Goal: Task Accomplishment & Management: Complete application form

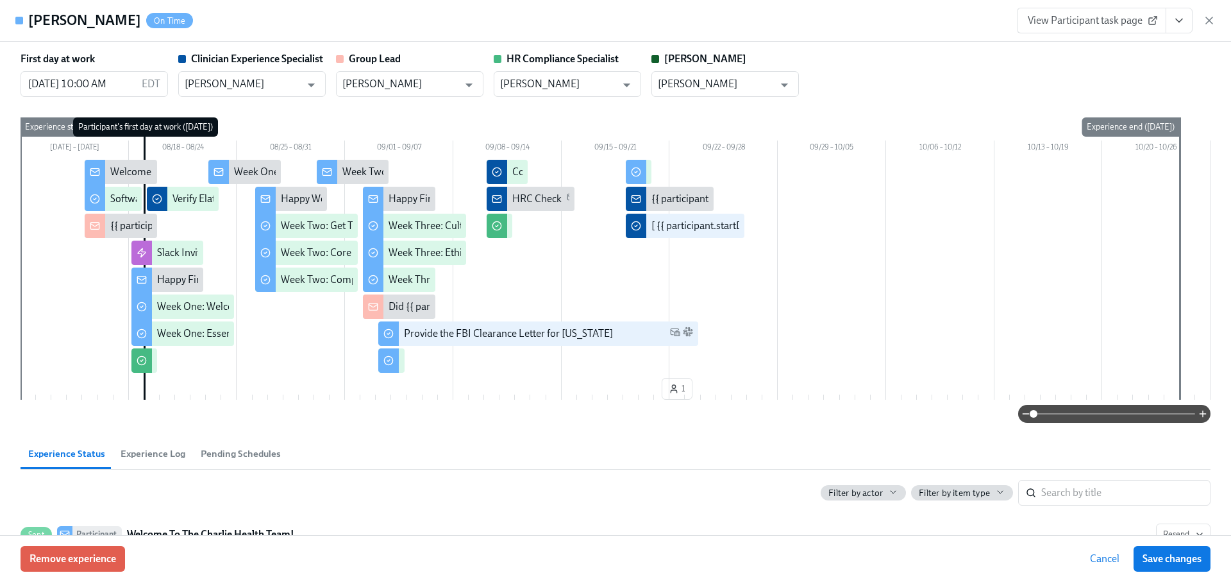
scroll to position [0, 17665]
click at [1179, 26] on icon "View task page" at bounding box center [1179, 20] width 13 height 13
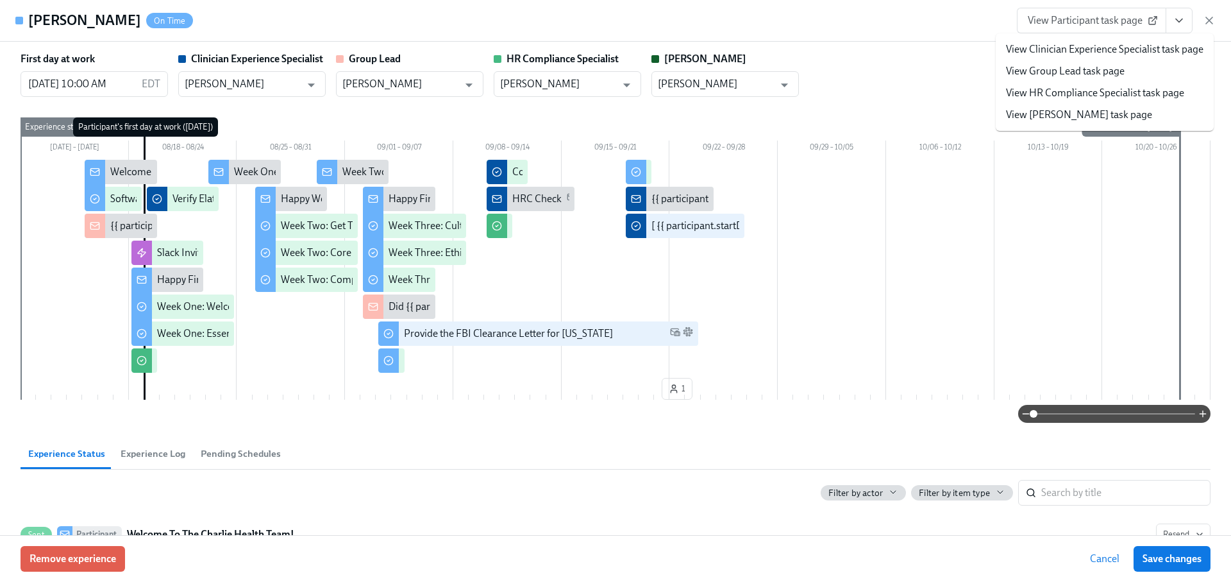
click at [1127, 54] on link "View Clinician Experience Specialist task page" at bounding box center [1105, 49] width 198 height 14
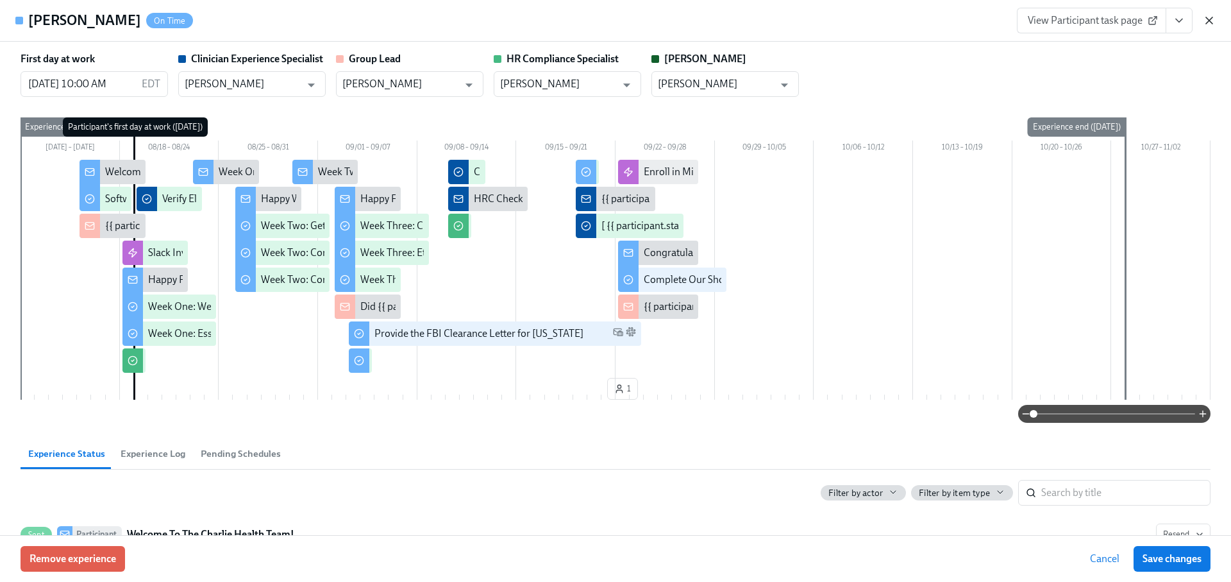
click at [1207, 18] on icon "button" at bounding box center [1209, 20] width 6 height 6
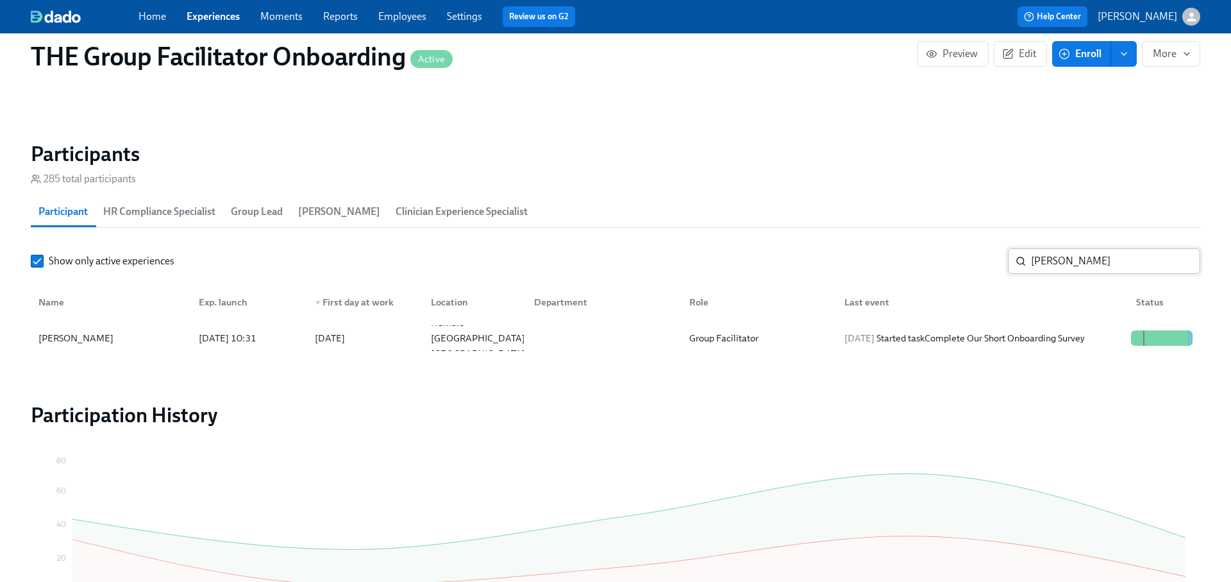
click at [1048, 266] on input "shana" at bounding box center [1115, 261] width 169 height 26
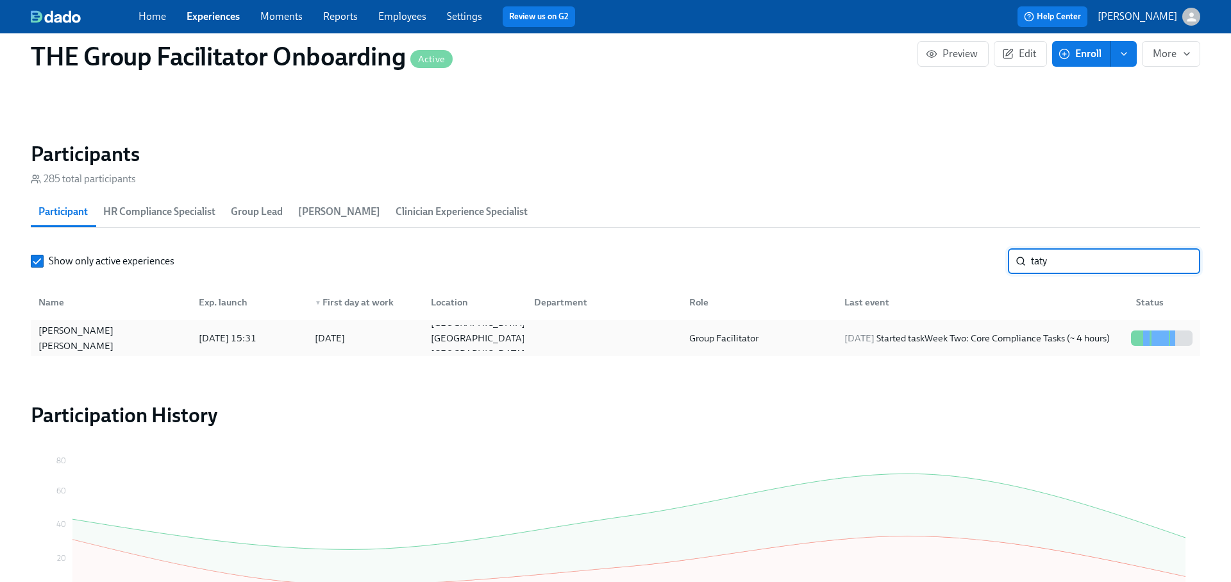
type input "taty"
click at [1038, 339] on div "2025/09/22 Started task Week Two: Core Compliance Tasks (~ 4 hours)" at bounding box center [977, 337] width 276 height 15
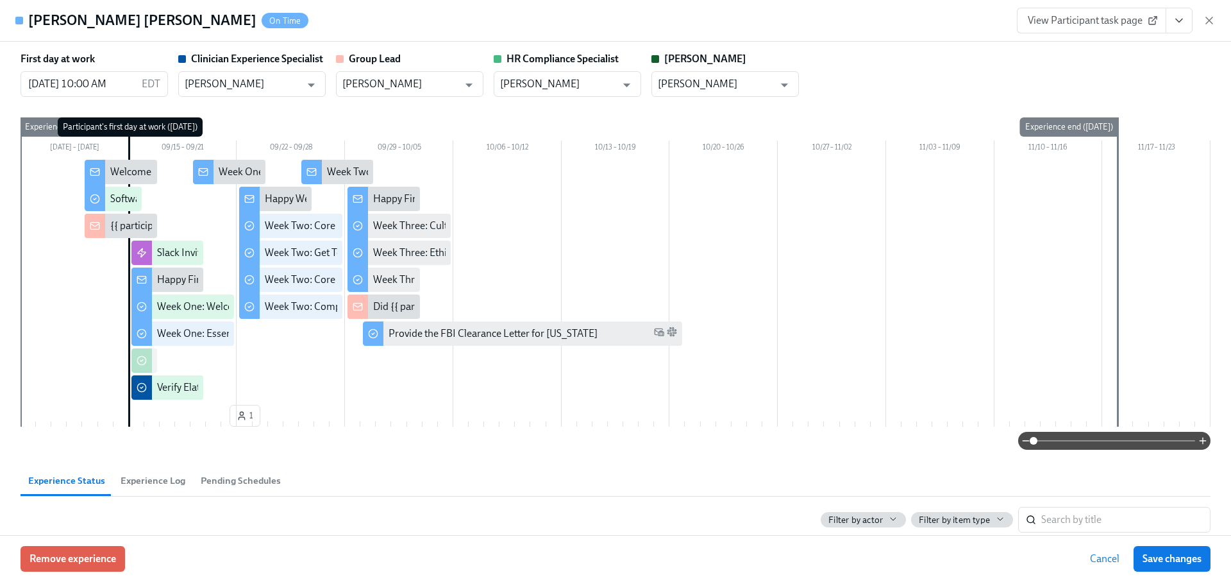
click at [1091, 18] on span "View Participant task page" at bounding box center [1092, 20] width 128 height 13
click at [1206, 17] on icon "button" at bounding box center [1209, 20] width 6 height 6
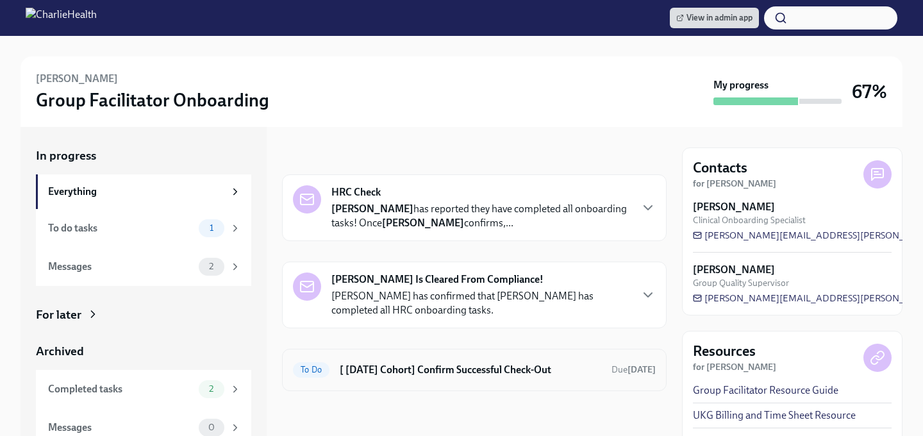
click at [503, 373] on h6 "[ [DATE] Cohort] Confirm Successful Check-Out" at bounding box center [471, 370] width 262 height 14
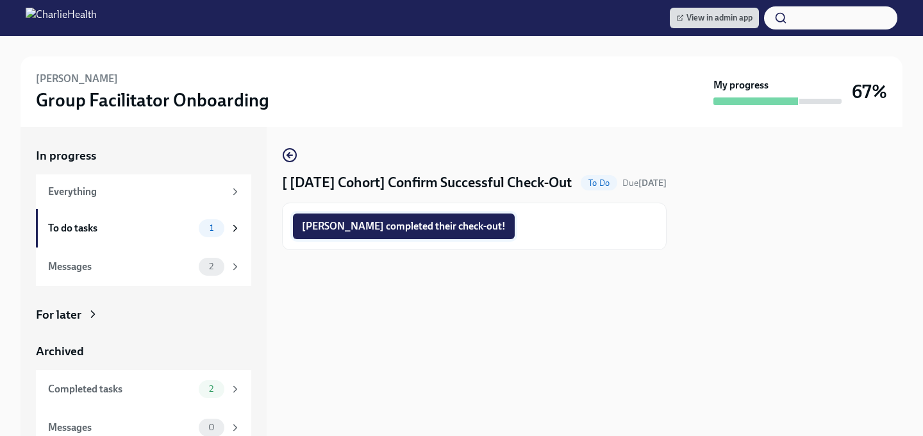
click at [424, 233] on span "Shana completed their check-out!" at bounding box center [404, 226] width 204 height 13
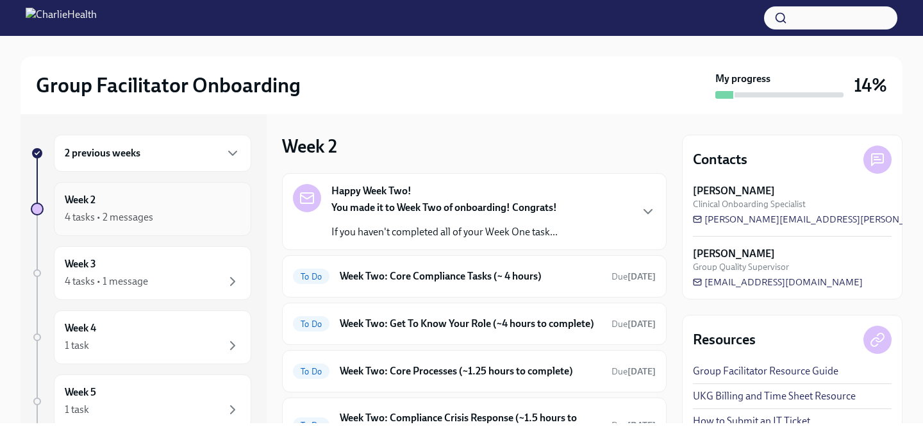
click at [103, 204] on div "Week 2 4 tasks • 2 messages" at bounding box center [153, 209] width 176 height 32
click at [115, 164] on div "2 previous weeks" at bounding box center [153, 153] width 198 height 37
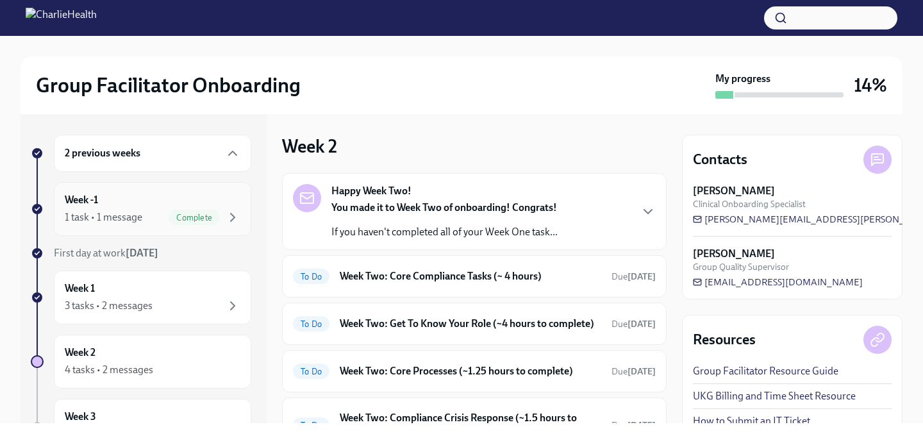
click at [113, 217] on div "1 task • 1 message" at bounding box center [104, 217] width 78 height 14
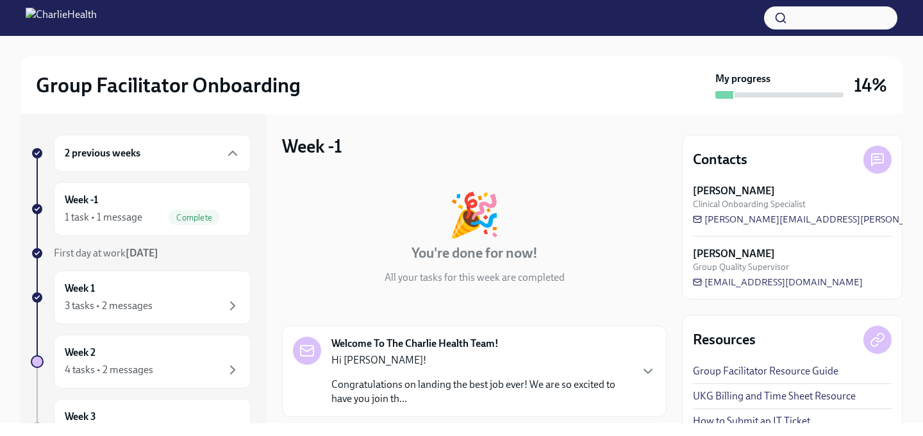
scroll to position [127, 0]
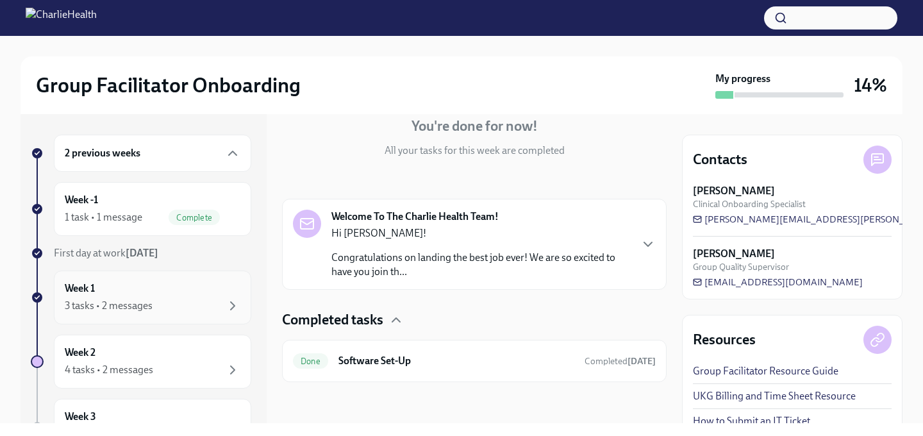
click at [106, 294] on div "Week 1 3 tasks • 2 messages" at bounding box center [153, 298] width 176 height 32
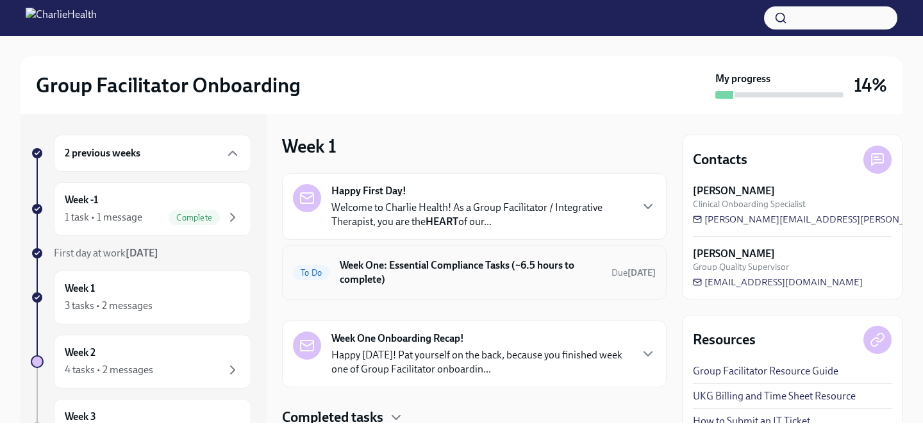
click at [358, 262] on h6 "Week One: Essential Compliance Tasks (~6.5 hours to complete)" at bounding box center [471, 272] width 262 height 28
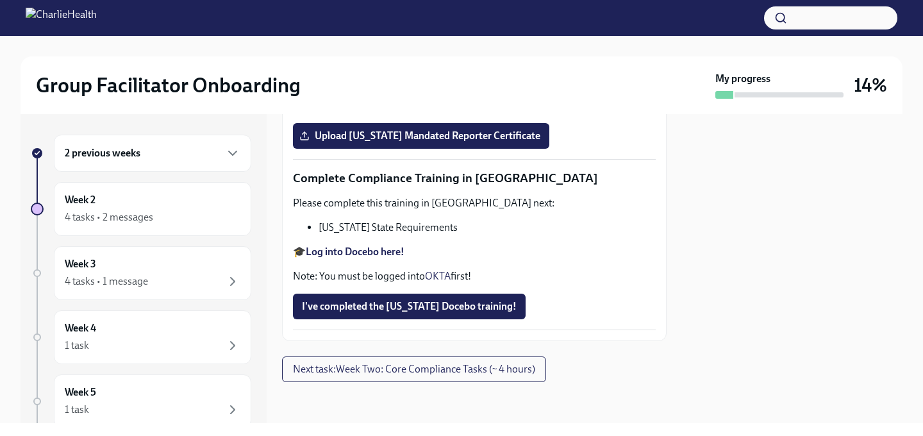
scroll to position [2761, 0]
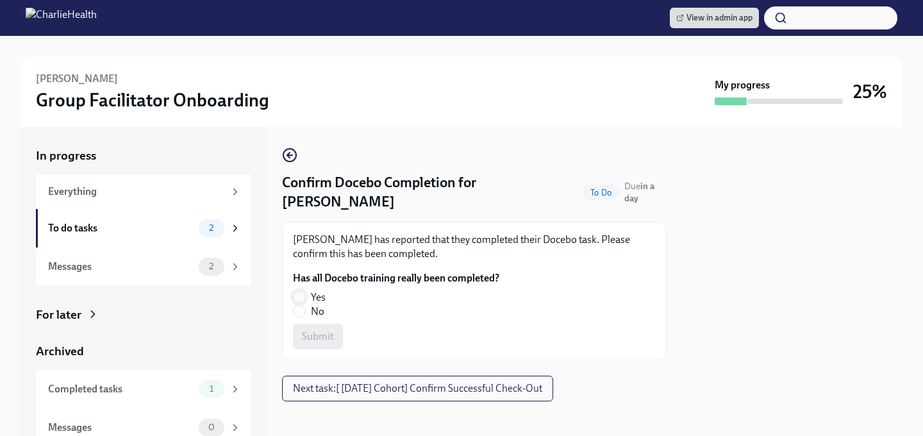
click at [298, 291] on input "Yes" at bounding box center [300, 297] width 12 height 12
radio input "true"
click at [306, 330] on span "Submit" at bounding box center [318, 336] width 32 height 13
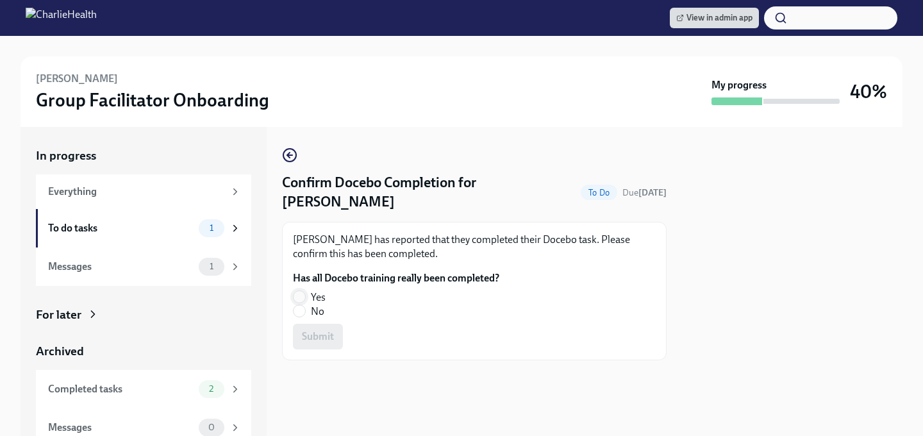
click at [301, 291] on input "Yes" at bounding box center [300, 297] width 12 height 12
radio input "true"
click at [301, 324] on button "Submit" at bounding box center [318, 337] width 50 height 26
click at [303, 300] on input "Yes" at bounding box center [300, 297] width 12 height 12
radio input "true"
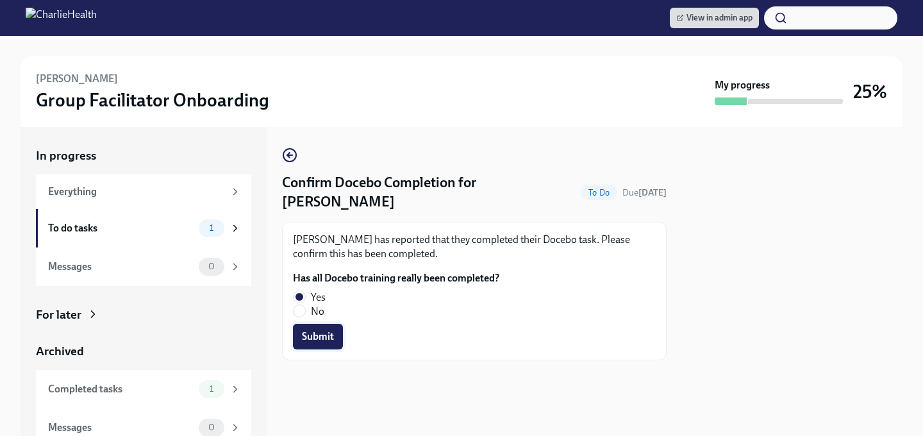
click at [303, 333] on span "Submit" at bounding box center [318, 336] width 32 height 13
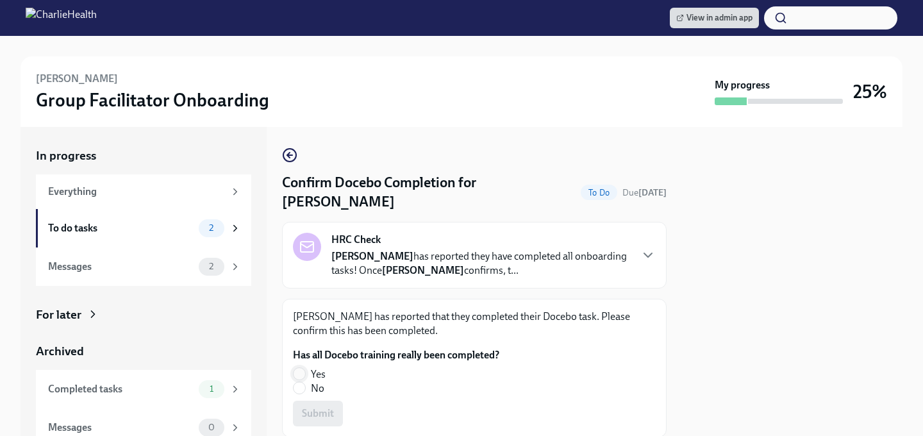
click at [299, 368] on input "Yes" at bounding box center [300, 374] width 12 height 12
radio input "true"
click at [305, 401] on button "Submit" at bounding box center [318, 414] width 50 height 26
